Goal: Navigation & Orientation: Find specific page/section

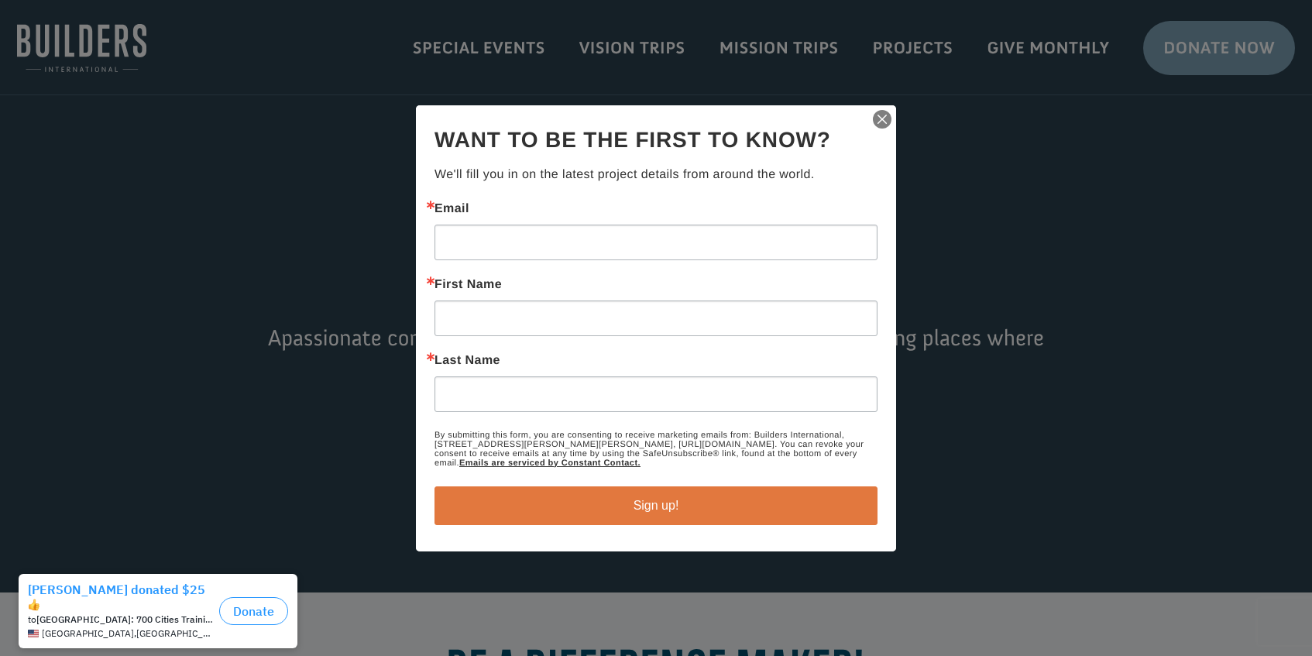
click at [880, 119] on img "button" at bounding box center [882, 119] width 22 height 22
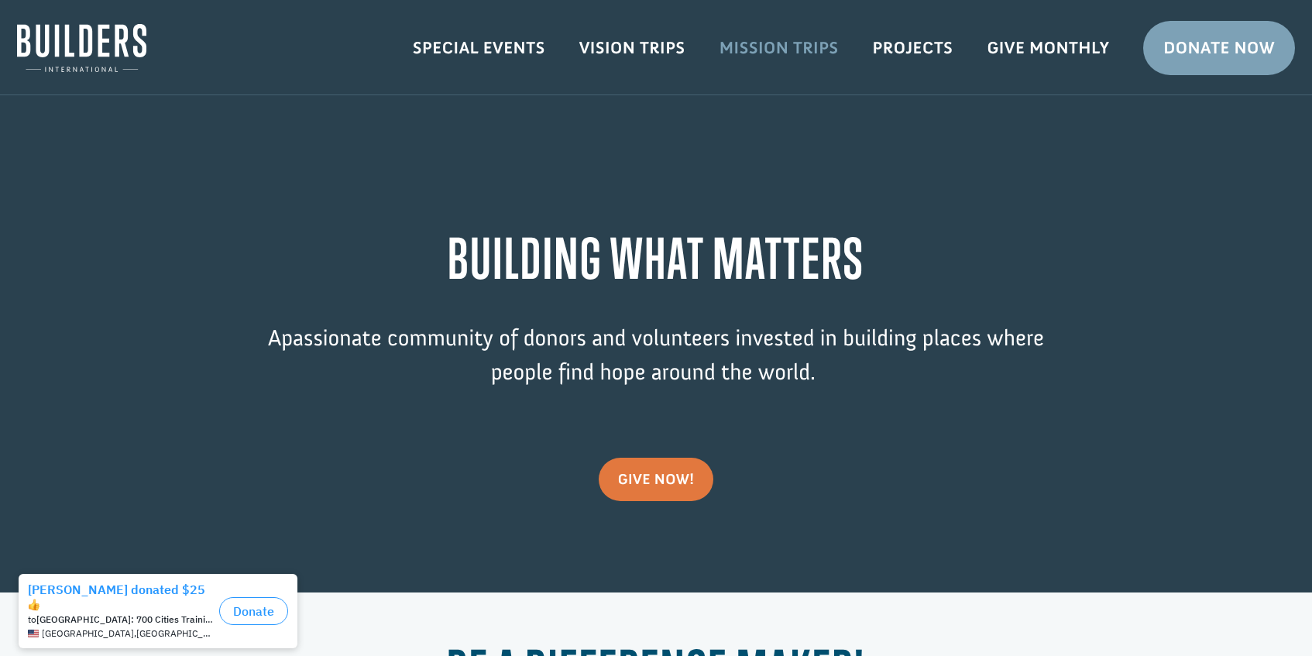
click at [788, 45] on link "Mission Trips" at bounding box center [778, 48] width 153 height 45
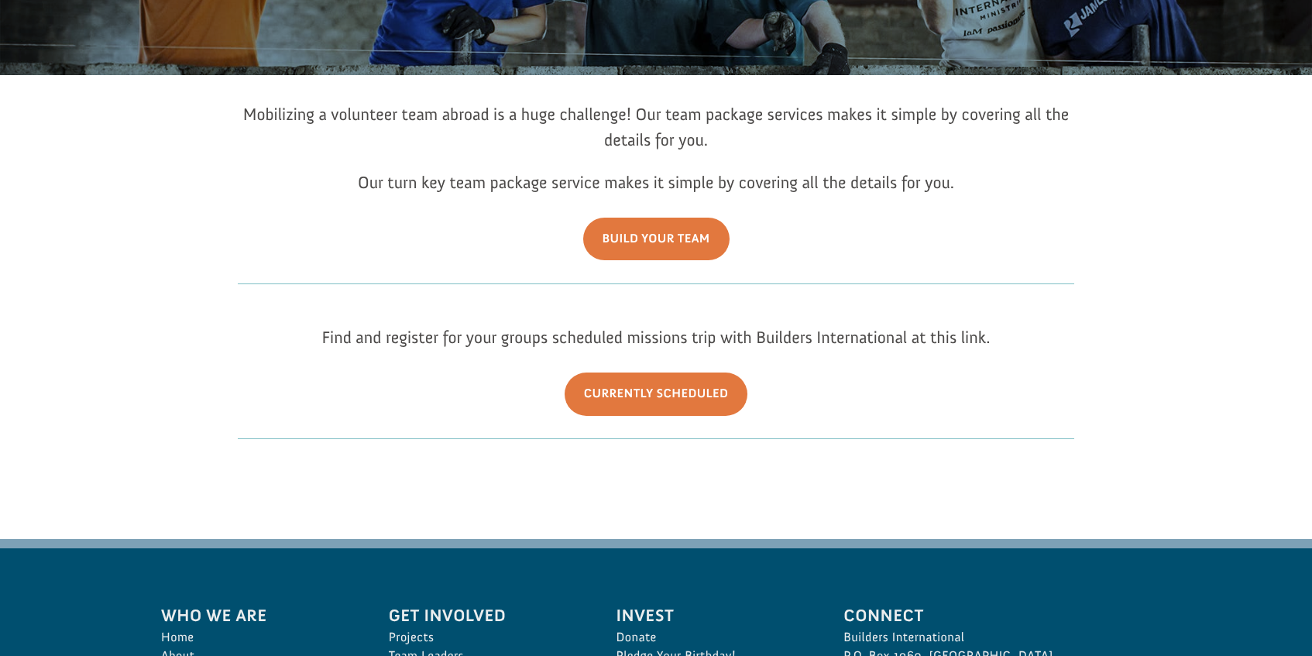
scroll to position [258, 0]
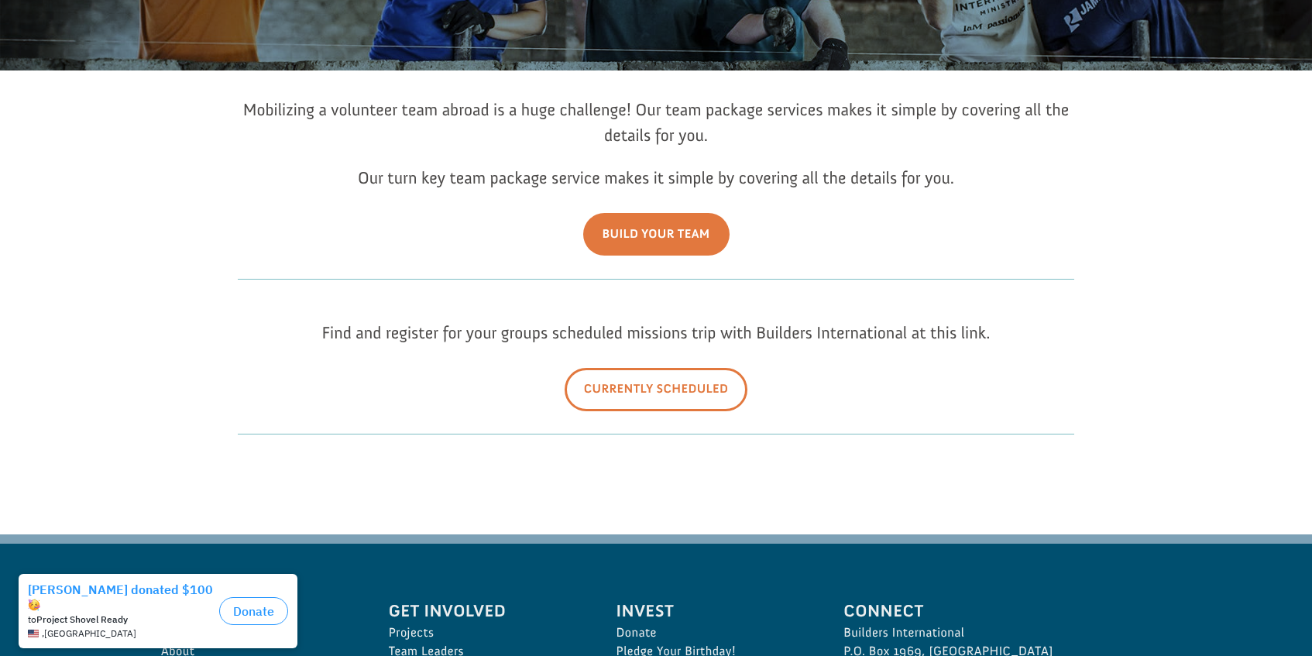
click at [635, 393] on link "Currently Scheduled" at bounding box center [656, 389] width 184 height 43
click at [658, 391] on link "Currently Scheduled" at bounding box center [656, 389] width 184 height 43
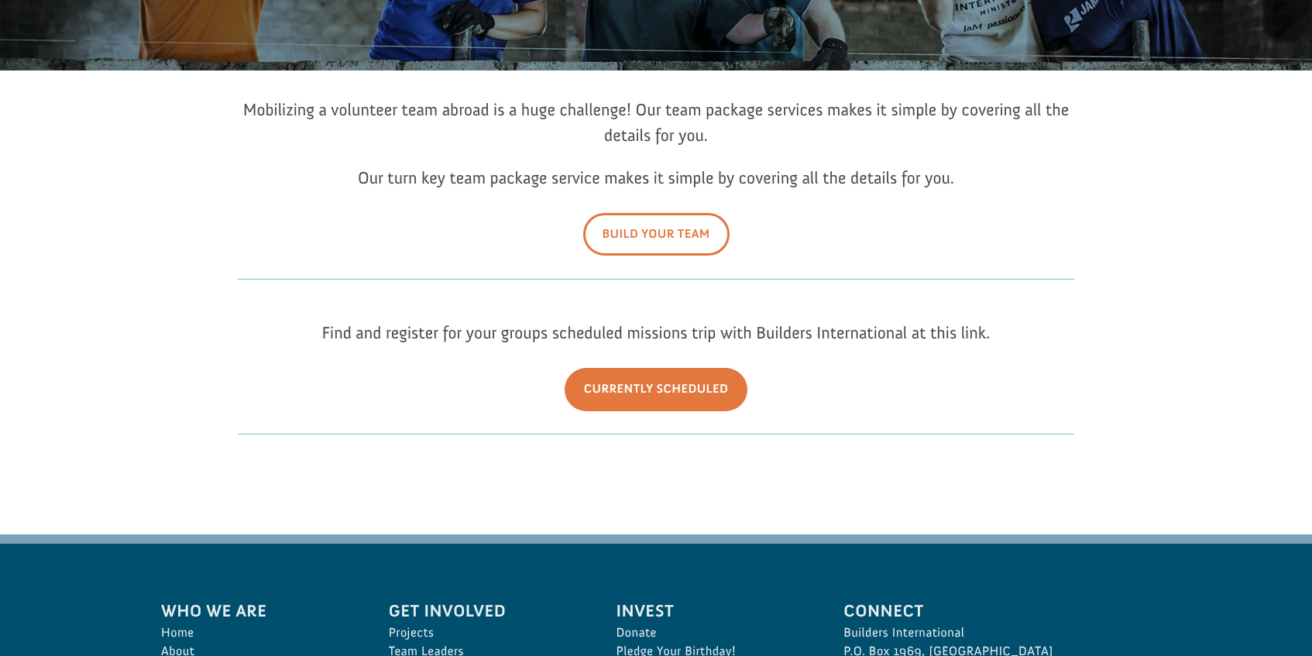
click at [647, 235] on link "Build Your Team" at bounding box center [656, 234] width 146 height 43
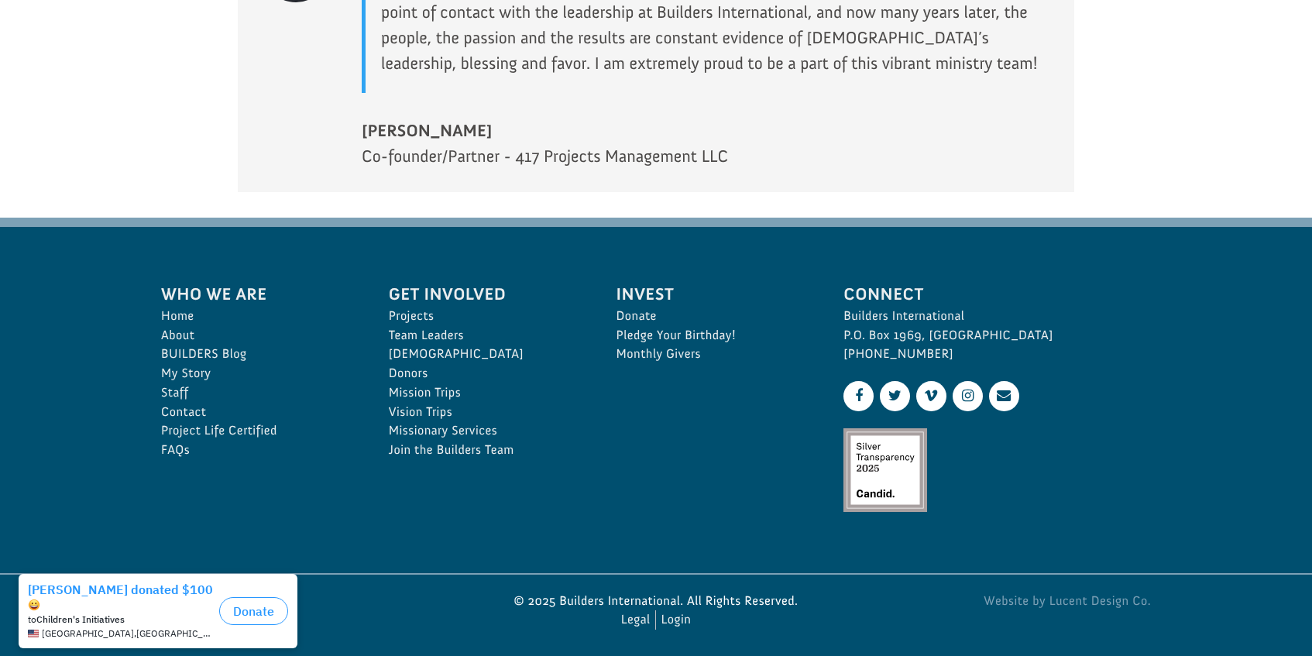
scroll to position [2352, 0]
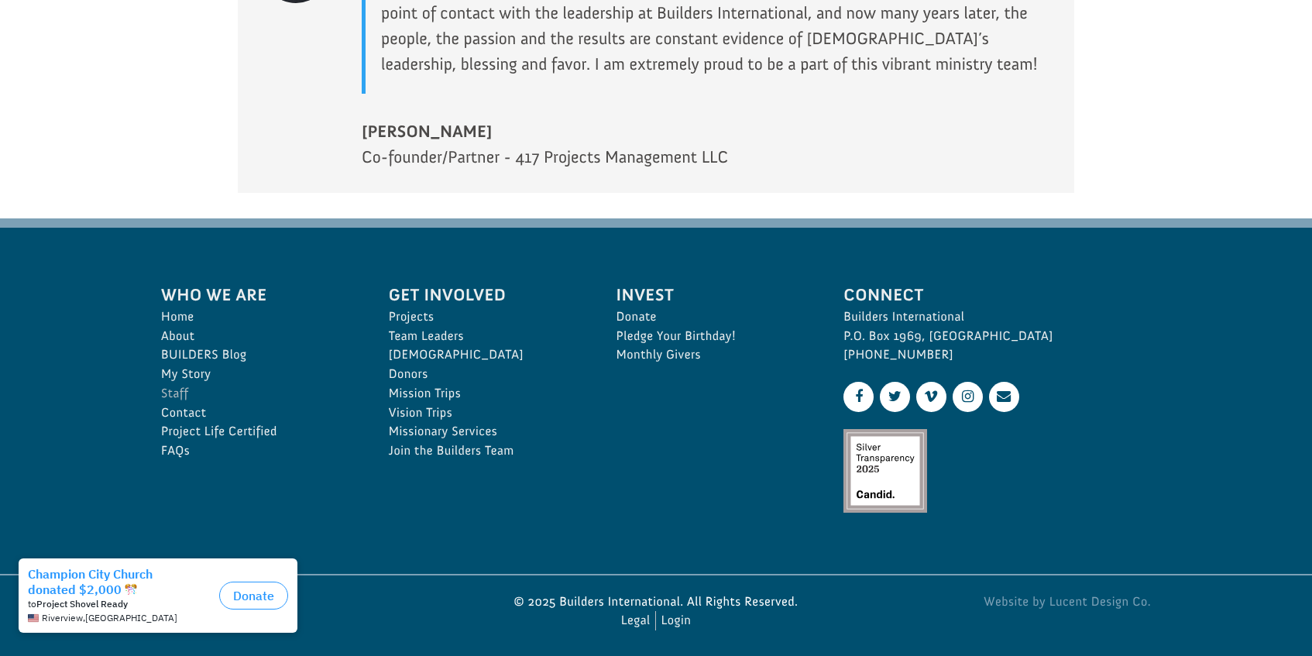
click at [181, 386] on link "Staff" at bounding box center [258, 393] width 194 height 19
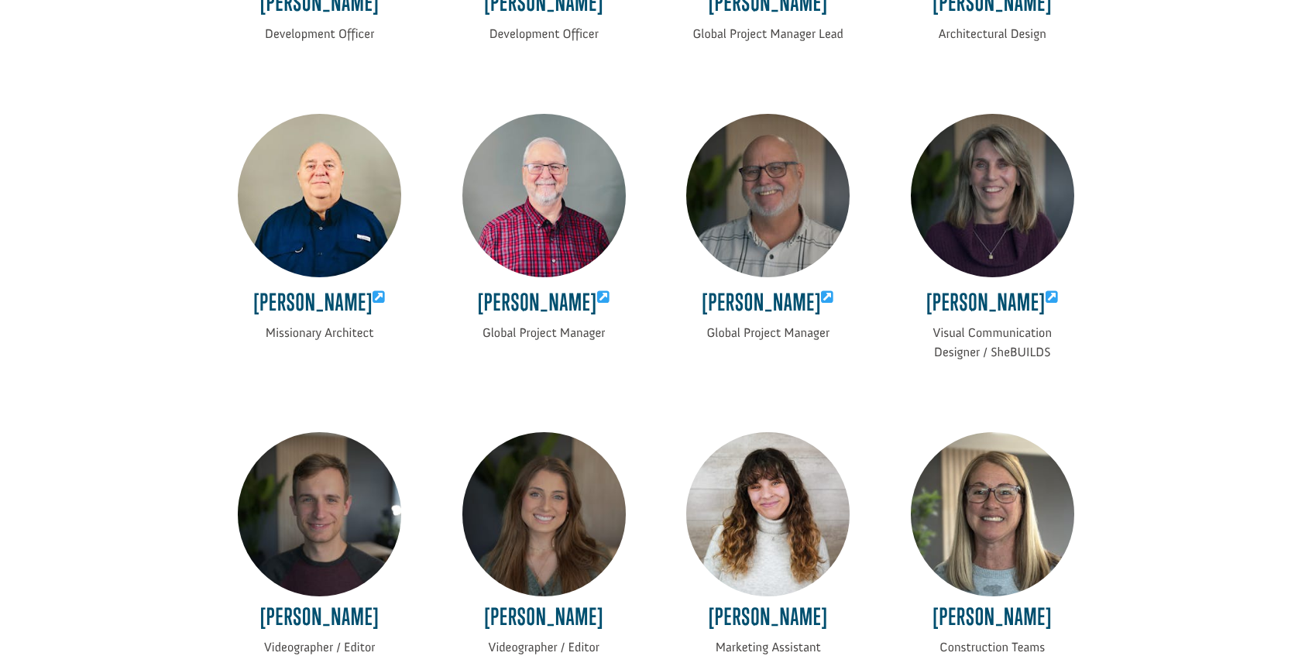
scroll to position [1469, 0]
